Goal: Check status: Check status

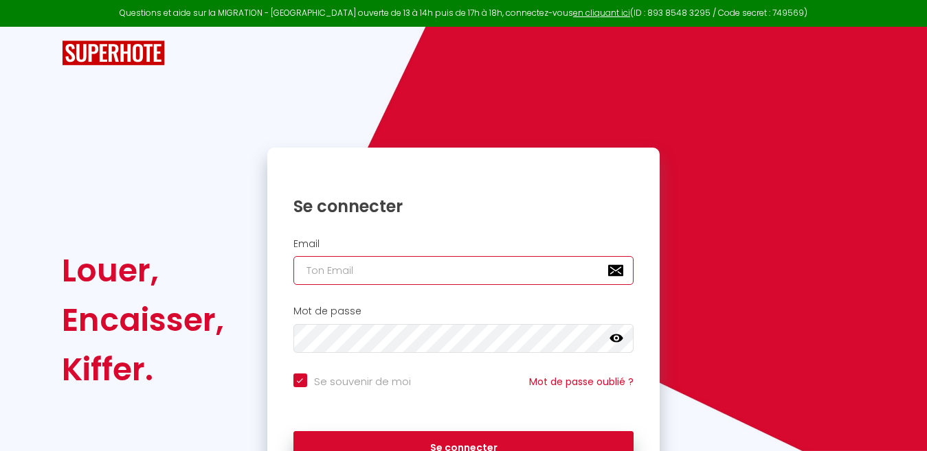
click at [409, 271] on input "email" at bounding box center [463, 270] width 341 height 29
type input "marc"
checkbox input "true"
type input "[DOMAIN_NAME]"
checkbox input "true"
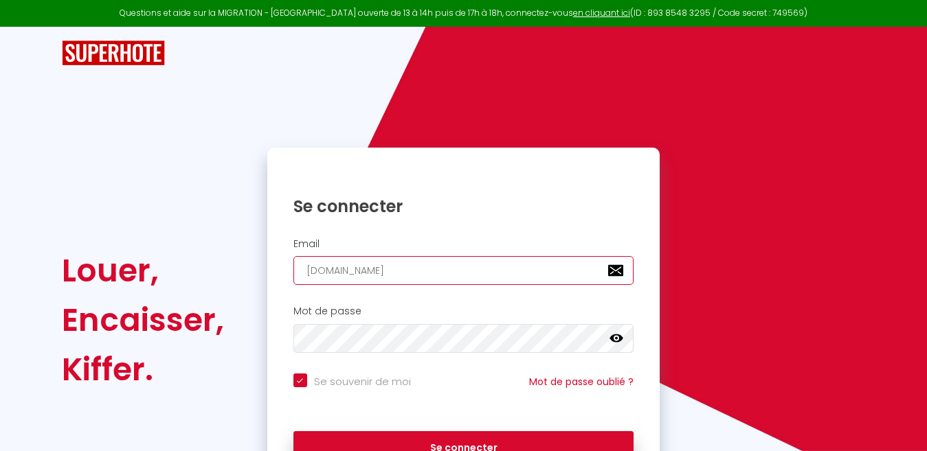
type input "[DOMAIN_NAME]"
checkbox input "true"
type input "marc.mombe"
checkbox input "true"
type input "marc.[PERSON_NAME]"
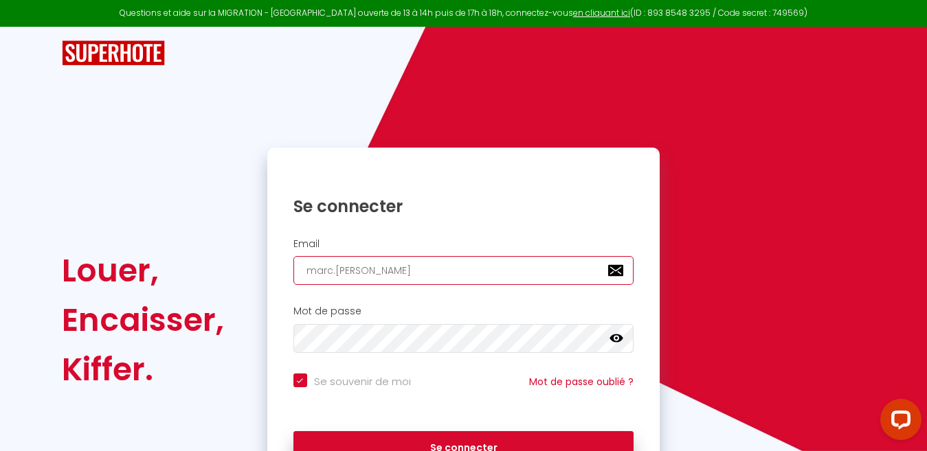
checkbox input "true"
type input "marc.mombers"
checkbox input "true"
type input "marc.mombers2"
checkbox input "true"
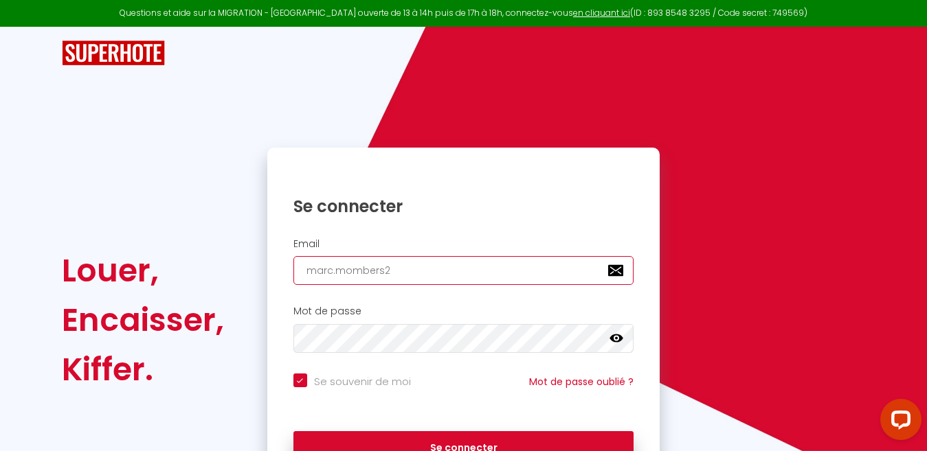
type input "marc.mombers29"
checkbox input "true"
type input "marc.mombers298"
checkbox input "true"
type input "marc.mombers2982"
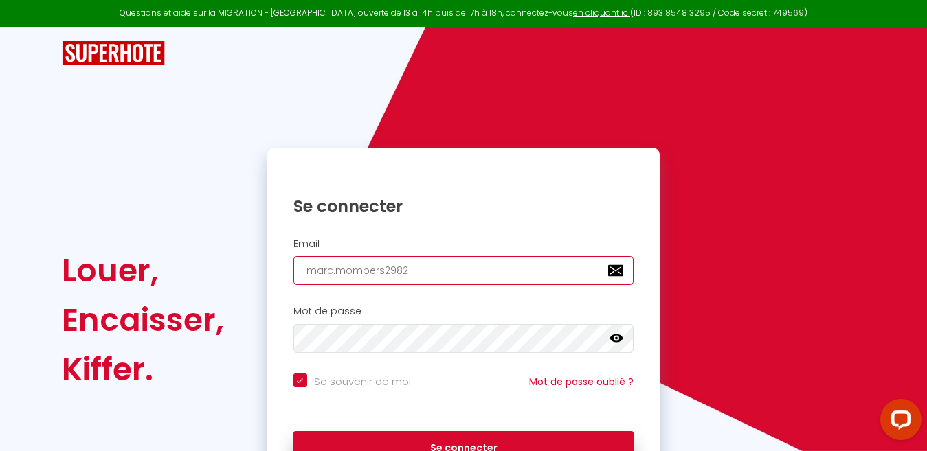
checkbox input "true"
type input "marc.mombers2982@"
checkbox input "true"
type input "marc.mombers2982@y"
checkbox input "true"
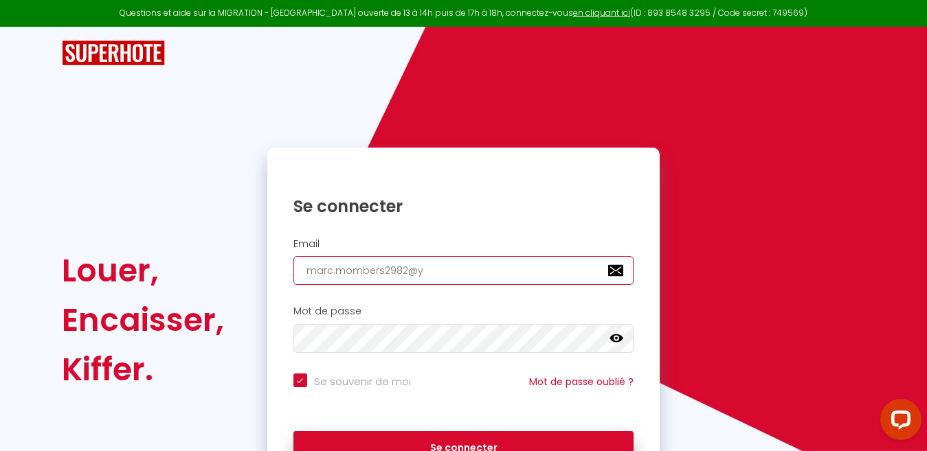
type input "marc.mombers2982@ya"
checkbox input "true"
type input "marc.mombers2982@yah"
checkbox input "true"
type input "marc.mombers2982@yaho"
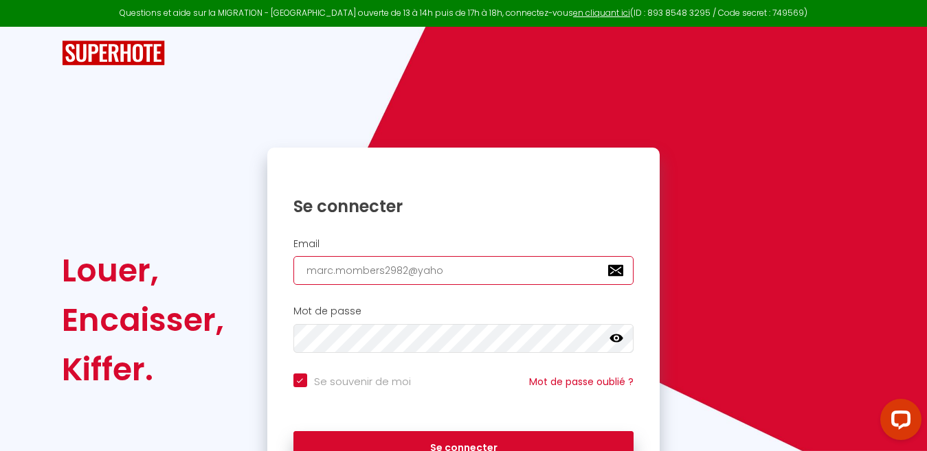
checkbox input "true"
type input "[EMAIL_ADDRESS]"
checkbox input "true"
type input "[EMAIL_ADDRESS]."
checkbox input "true"
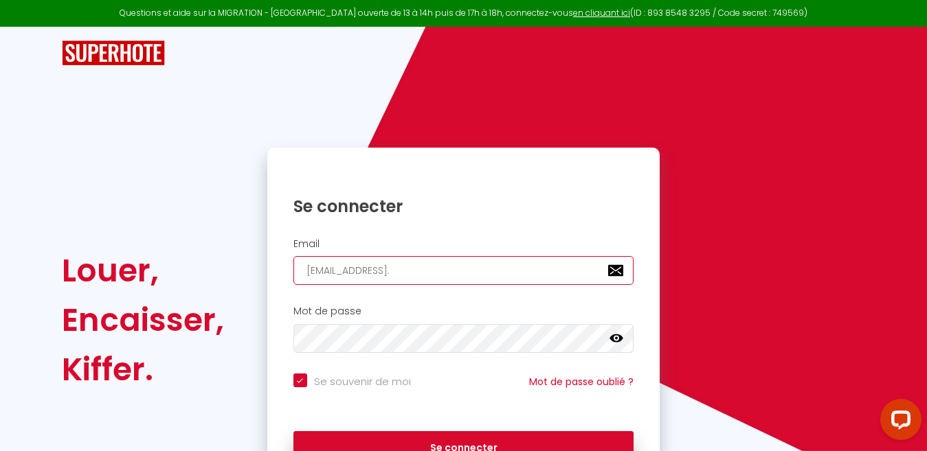
type input "marc.mombers2982@yahoo.f"
checkbox input "true"
type input "[EMAIL_ADDRESS][DOMAIN_NAME]"
checkbox input "true"
type input "[EMAIL_ADDRESS][DOMAIN_NAME]"
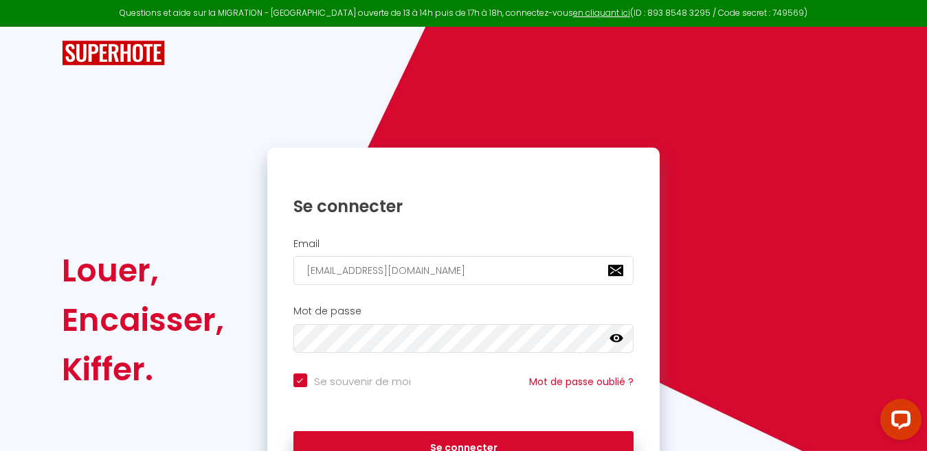
click at [619, 339] on icon at bounding box center [616, 339] width 14 height 14
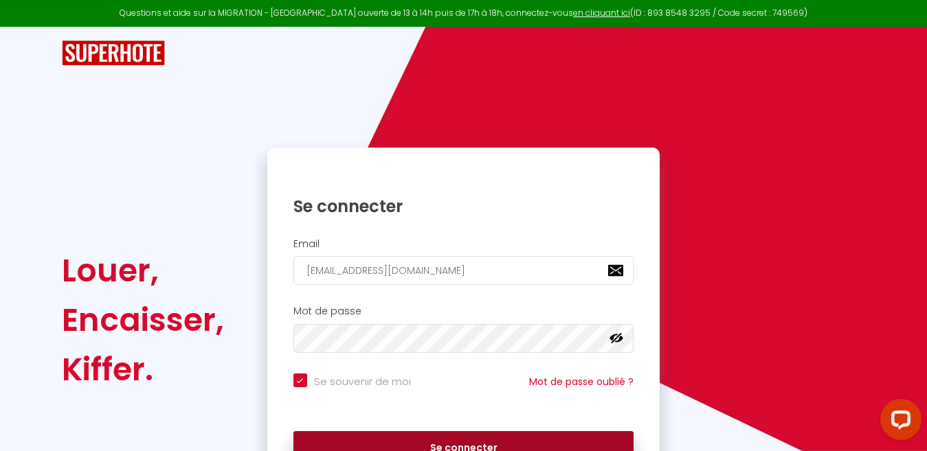
click at [378, 437] on button "Se connecter" at bounding box center [463, 448] width 341 height 34
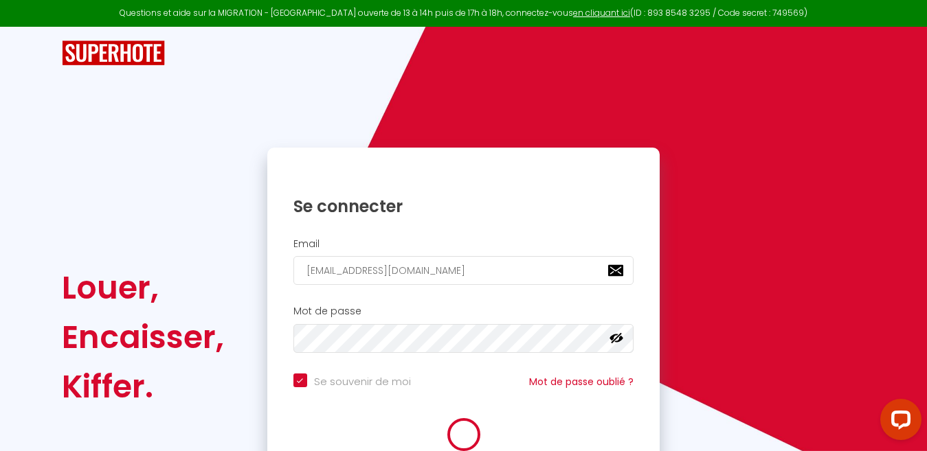
checkbox input "true"
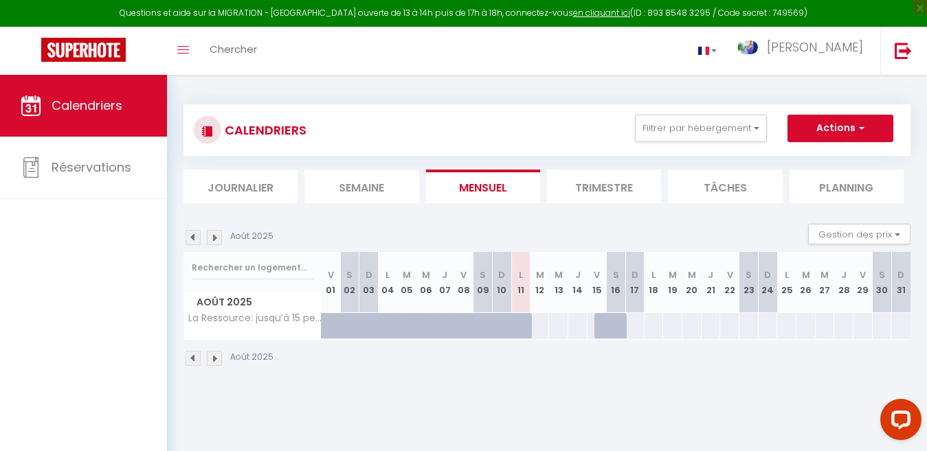
click at [620, 198] on li "Trimestre" at bounding box center [604, 187] width 114 height 34
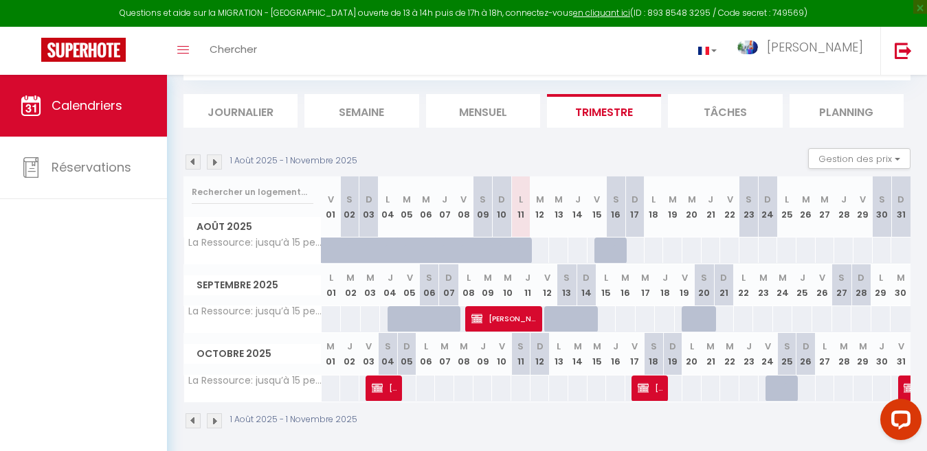
scroll to position [84, 0]
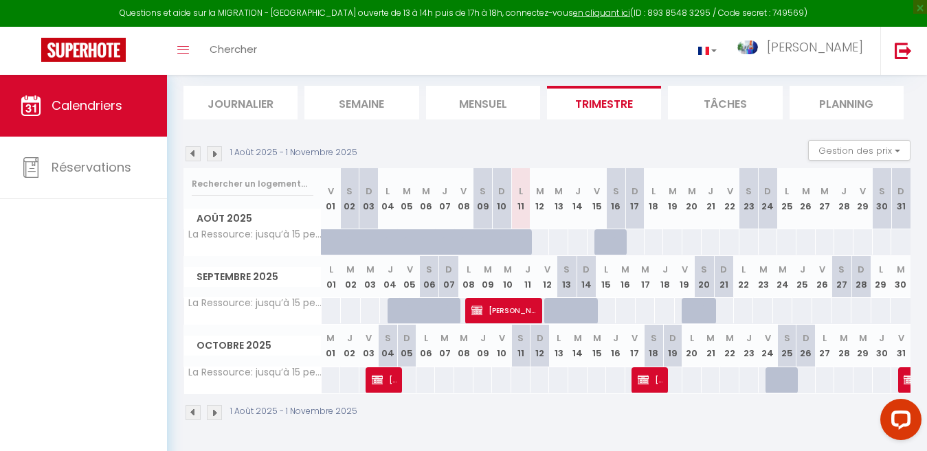
click at [215, 409] on img at bounding box center [214, 412] width 15 height 15
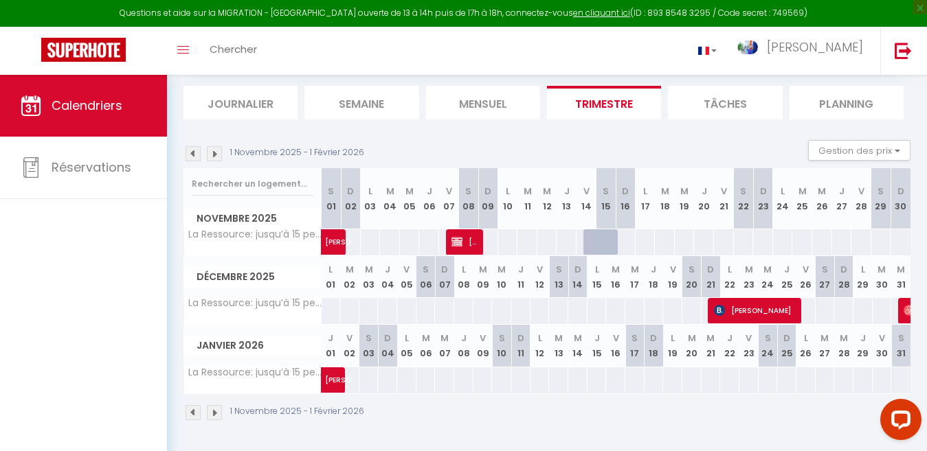
click at [192, 412] on img at bounding box center [192, 412] width 15 height 15
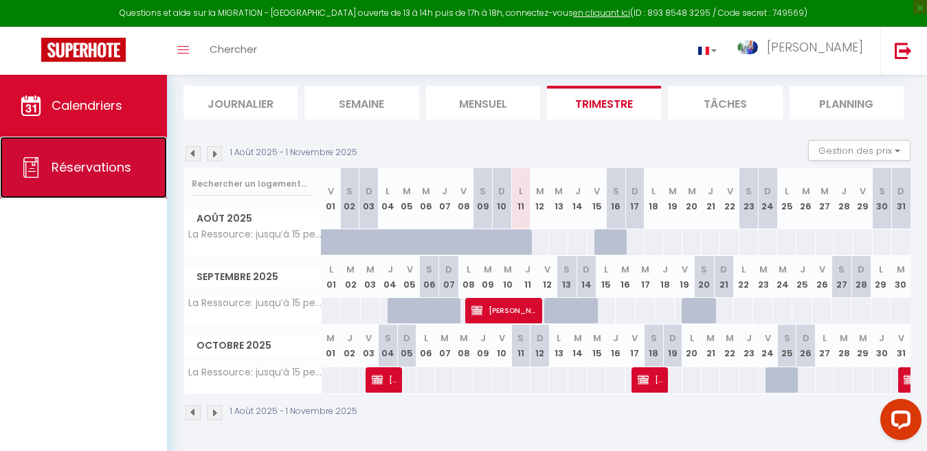
click at [57, 192] on link "Réservations" at bounding box center [83, 168] width 167 height 62
select select "not_cancelled"
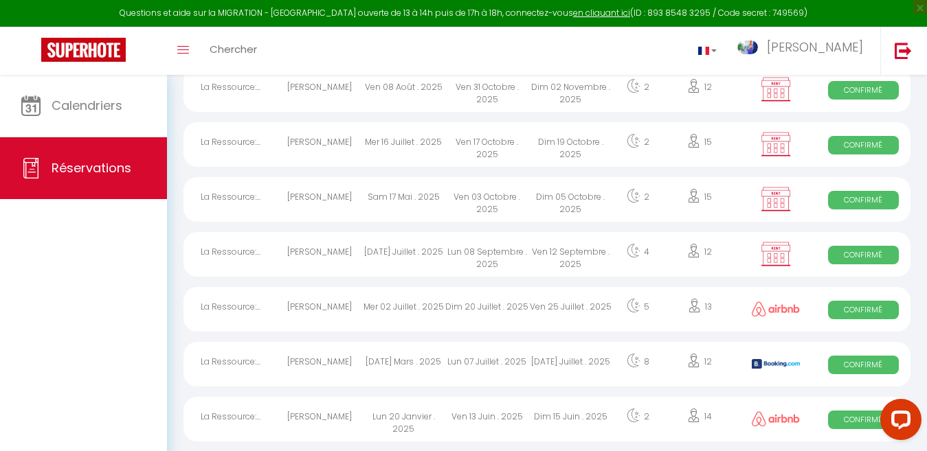
scroll to position [386, 0]
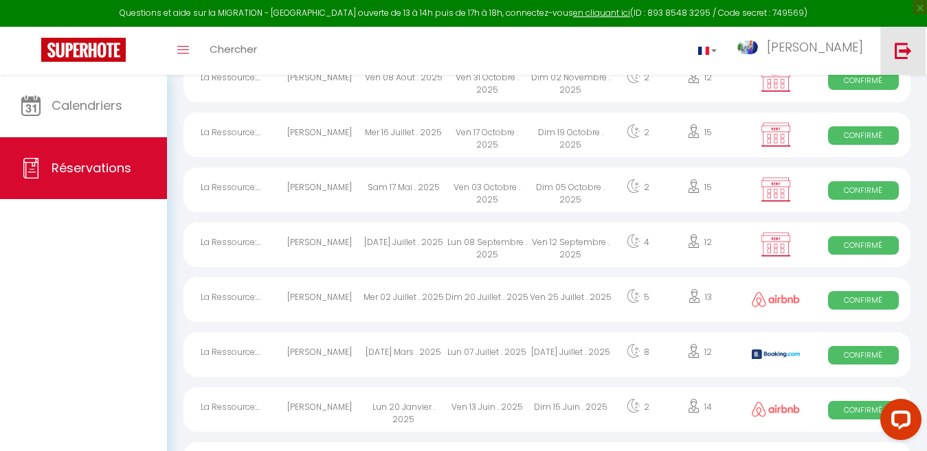
click at [903, 55] on img at bounding box center [902, 50] width 17 height 17
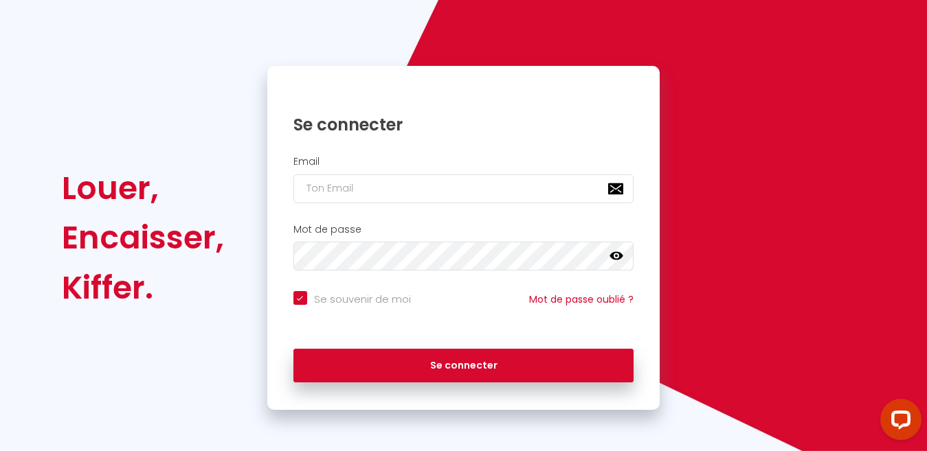
scroll to position [82, 0]
checkbox input "true"
